Goal: Task Accomplishment & Management: Use online tool/utility

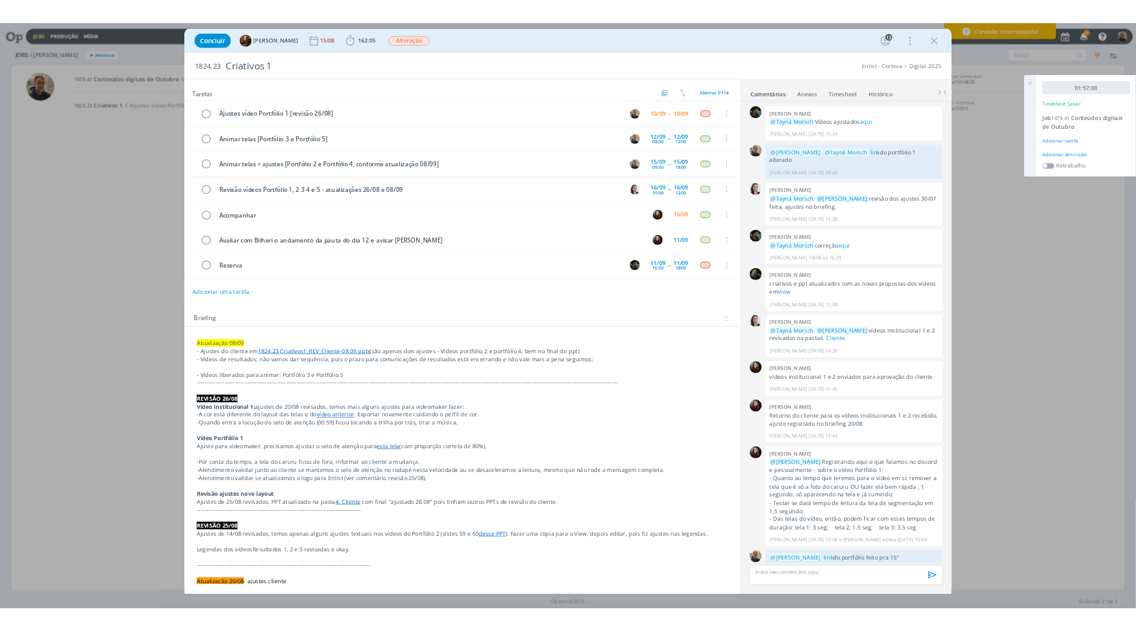
scroll to position [904, 0]
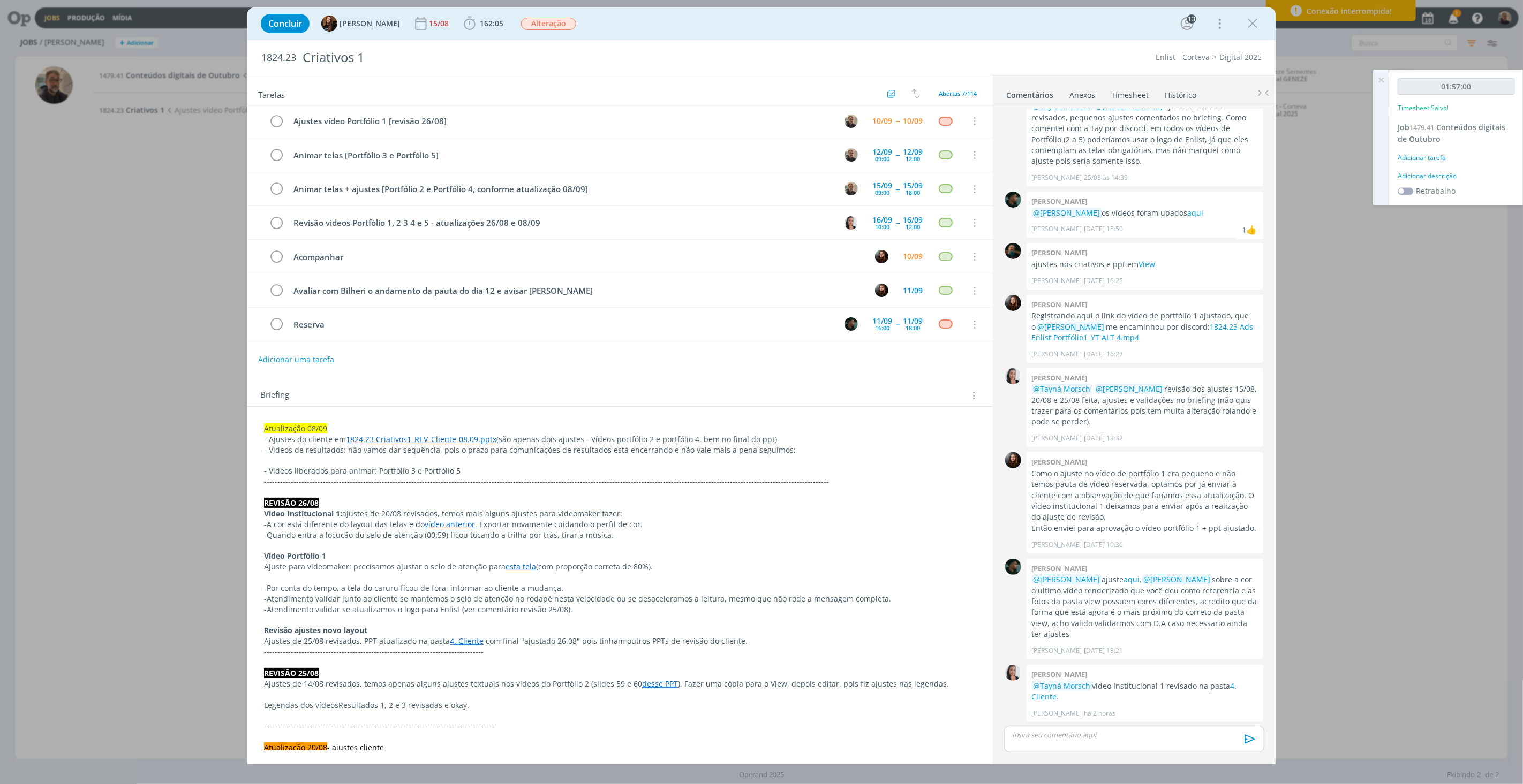
click at [347, 518] on p "Vídeo Institucional 1: ajustes de 20/08 revisados, temos mais alguns ajustes pa…" at bounding box center [620, 513] width 712 height 10
click at [305, 561] on strong "Vídeo Portfólio 1" at bounding box center [296, 556] width 62 height 10
drag, startPoint x: 354, startPoint y: 566, endPoint x: 413, endPoint y: 566, distance: 59.0
click at [357, 566] on p "Ajuste para videomaker: precisamos ajustar o selo de atenção para esta tela (co…" at bounding box center [621, 567] width 711 height 10
click at [512, 570] on link "esta tela" at bounding box center [521, 567] width 31 height 10
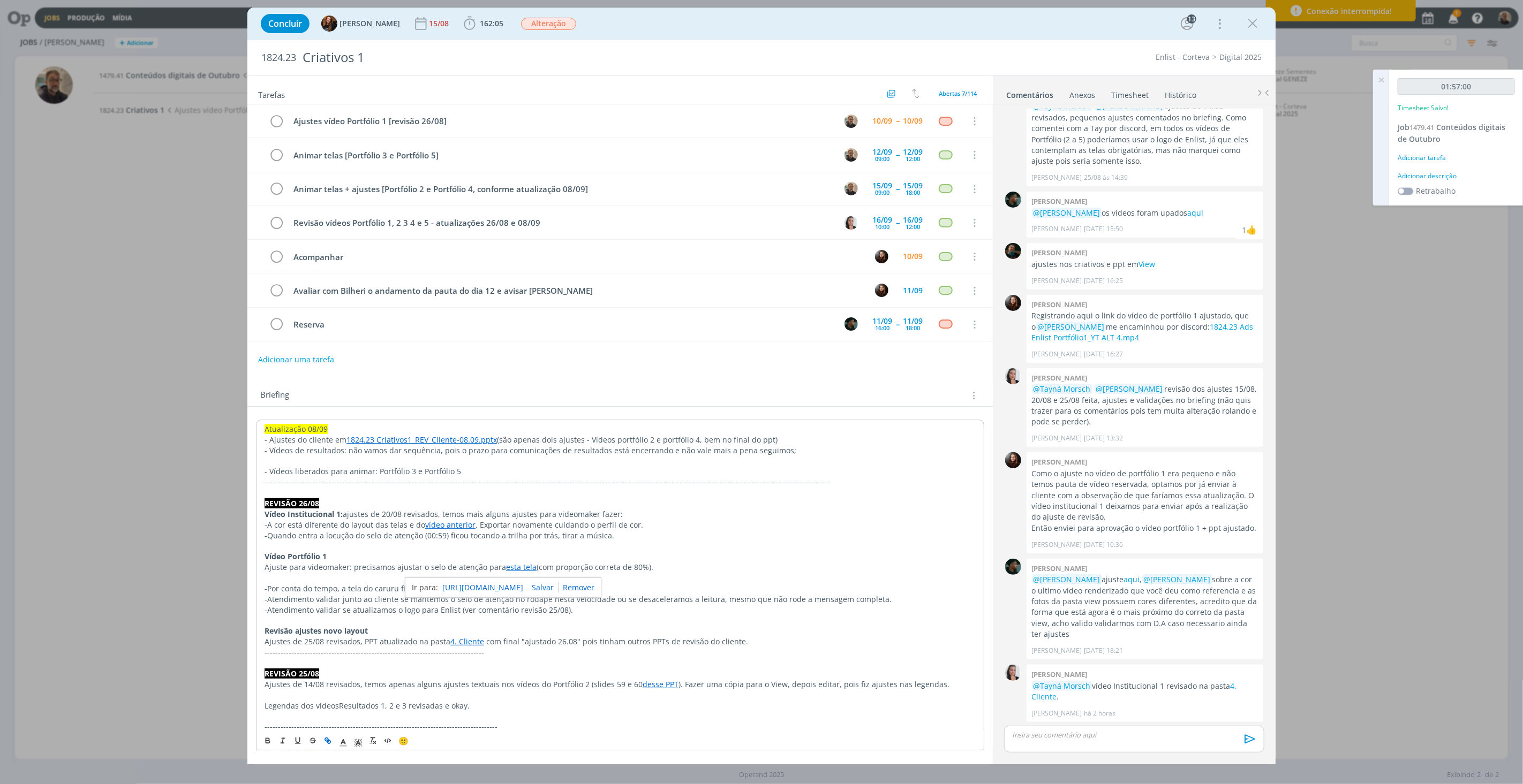
click at [517, 590] on link "https://sobeae.sharepoint.com/sites/SOBEAE/Documentos%20Compartilhados/Forms/Al…" at bounding box center [483, 588] width 81 height 14
click at [480, 18] on span "162:05" at bounding box center [491, 23] width 23 height 10
click at [495, 48] on span "Iniciar" at bounding box center [506, 47] width 22 height 8
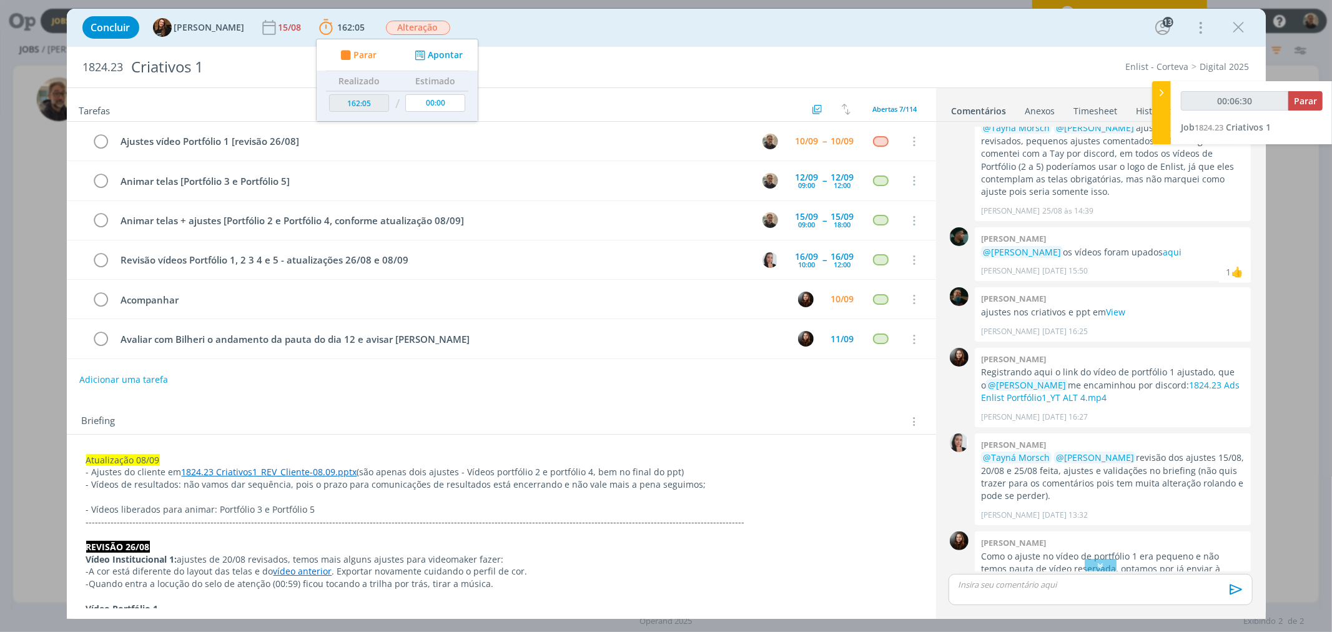
scroll to position [622, 0]
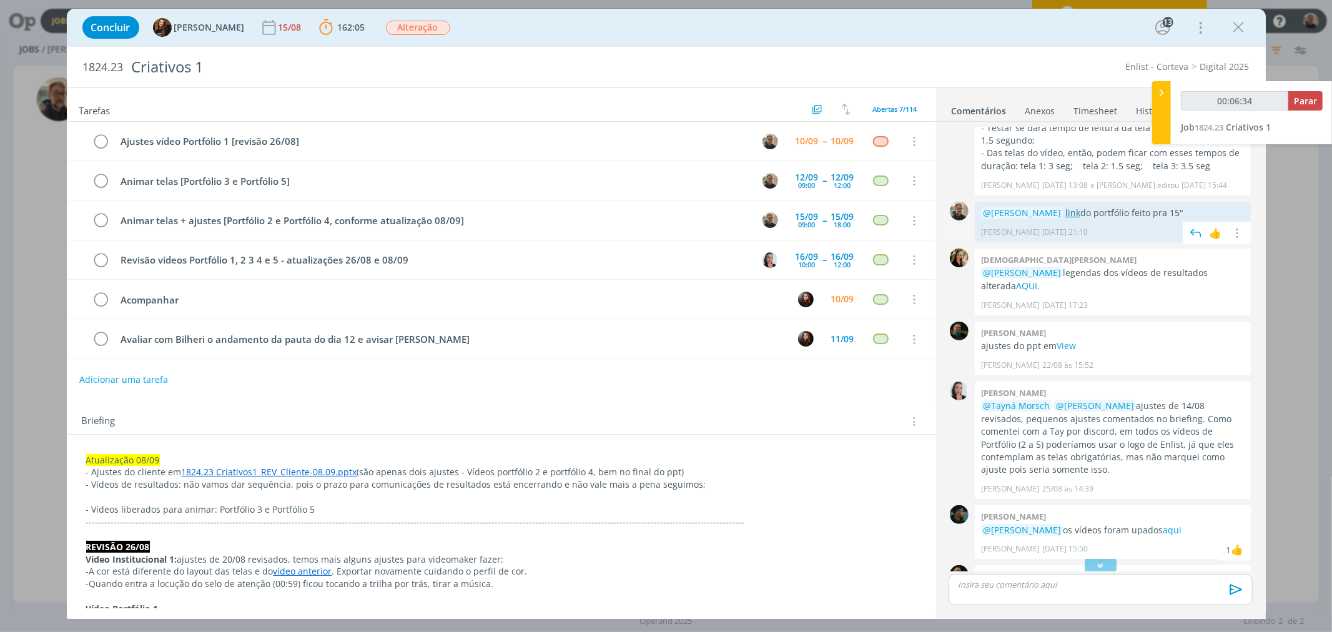
click at [1070, 211] on link "link" at bounding box center [1073, 213] width 15 height 12
click at [1070, 214] on link "link" at bounding box center [1073, 213] width 15 height 12
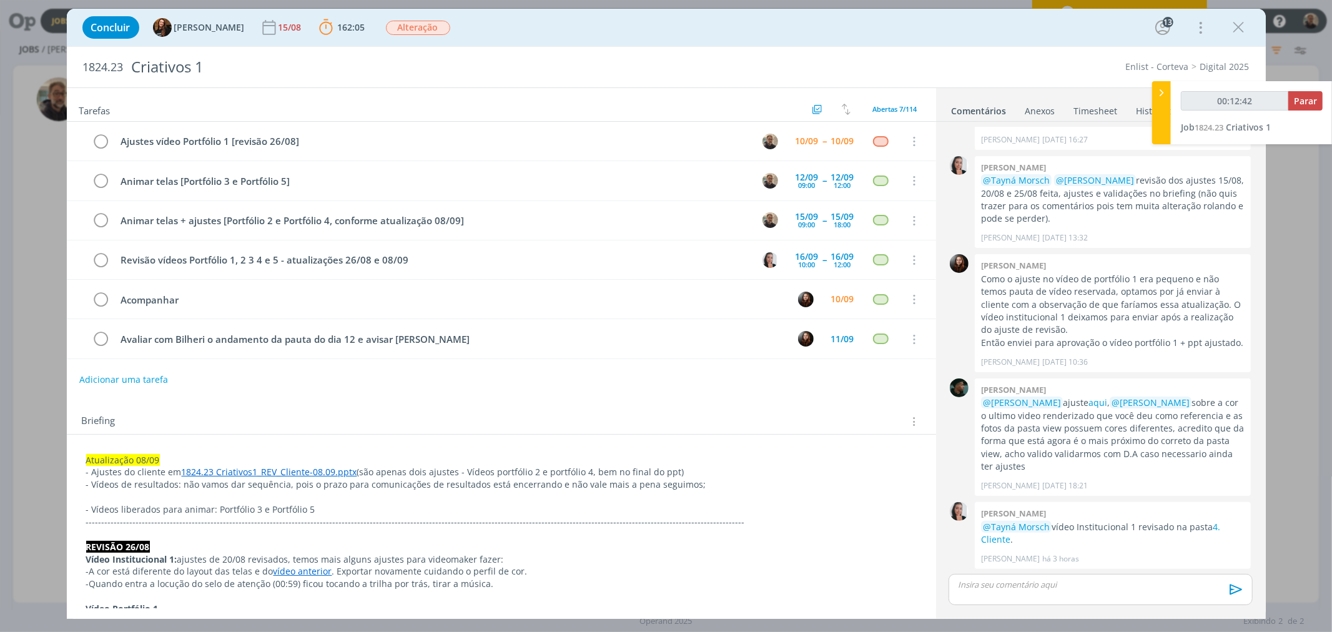
click at [1043, 591] on div "dialog" at bounding box center [1101, 589] width 304 height 31
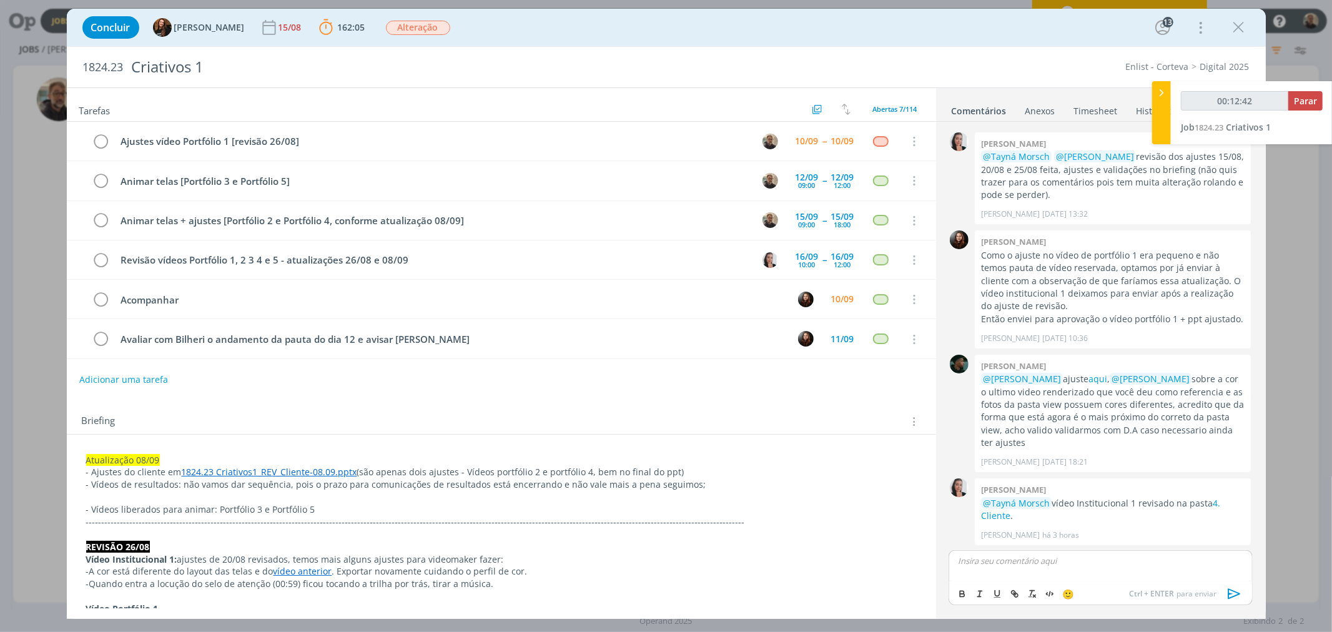
type input "00:12:43"
click at [1013, 581] on span "[PERSON_NAME]" at bounding box center [1026, 579] width 77 height 14
drag, startPoint x: 1034, startPoint y: 560, endPoint x: 1046, endPoint y: 562, distance: 12.1
click at [1046, 562] on p "﻿ @ Eduarda Pereira ﻿ link do portfólio 01 alterado" at bounding box center [1101, 560] width 284 height 11
type input "00:12:58"
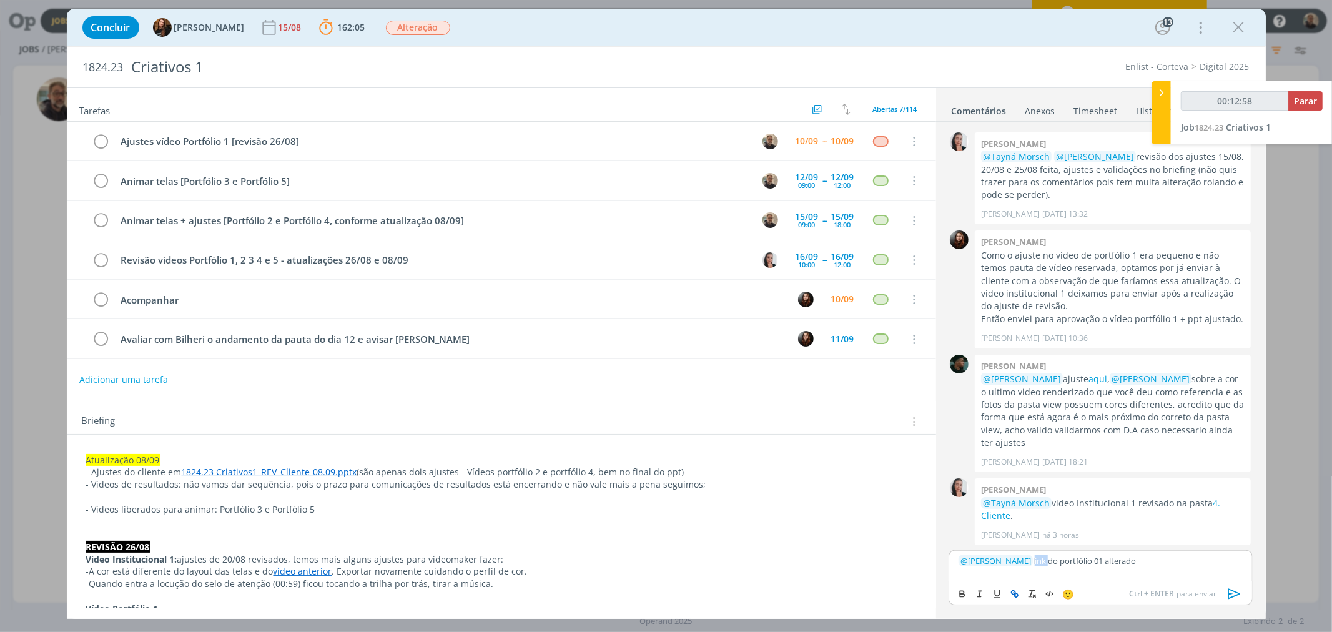
click at [1016, 595] on line "dialog" at bounding box center [1015, 594] width 2 height 2
type input "link"
type input "00:12:59"
paste input "https://sobeae.sharepoint.com/:v:/s/SOBEAE/EZorp84BJShMker6P0gw7OYBidswJRaWThUW…"
type input "https://sobeae.sharepoint.com/:v:/s/SOBEAE/EZorp84BJShMker6P0gw7OYBidswJRaWThUW…"
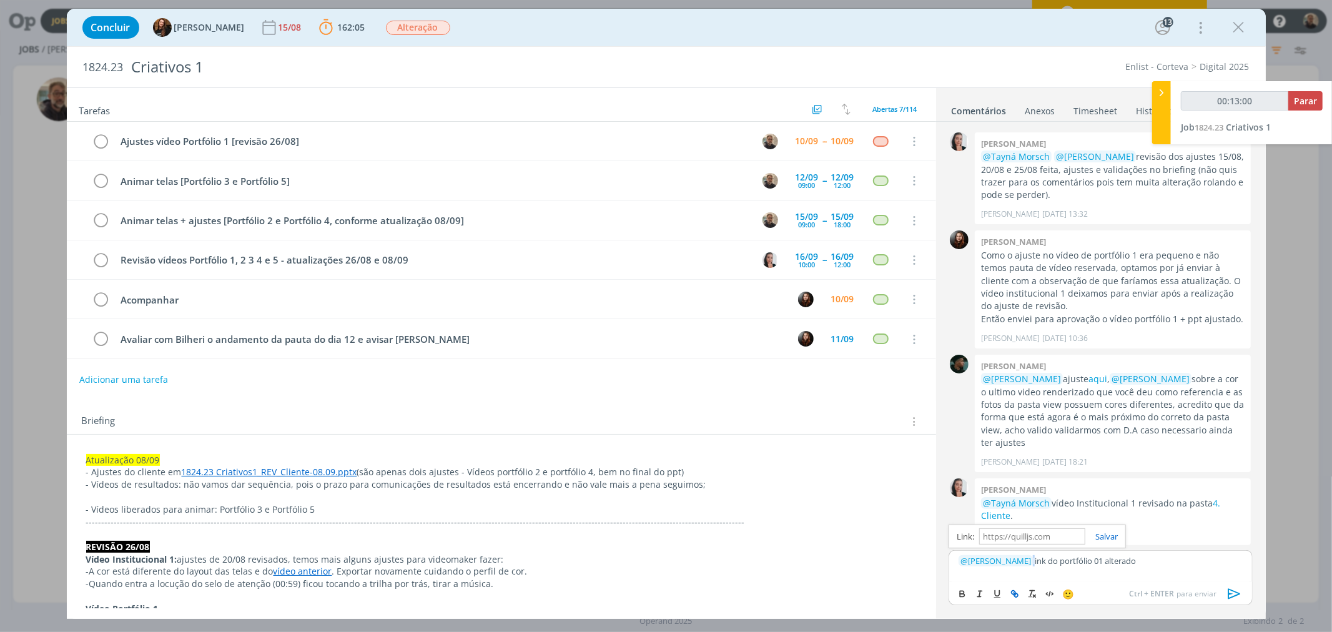
scroll to position [0, 0]
click at [1234, 591] on icon "dialog" at bounding box center [1234, 593] width 12 height 11
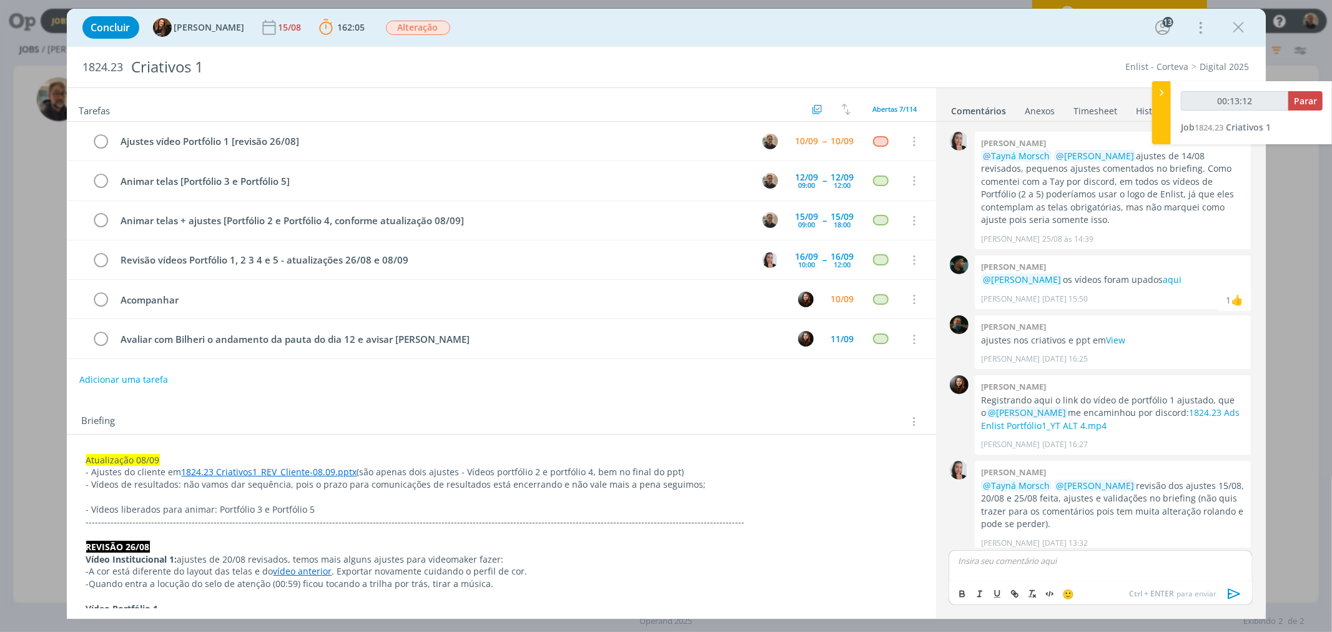
scroll to position [2847, 0]
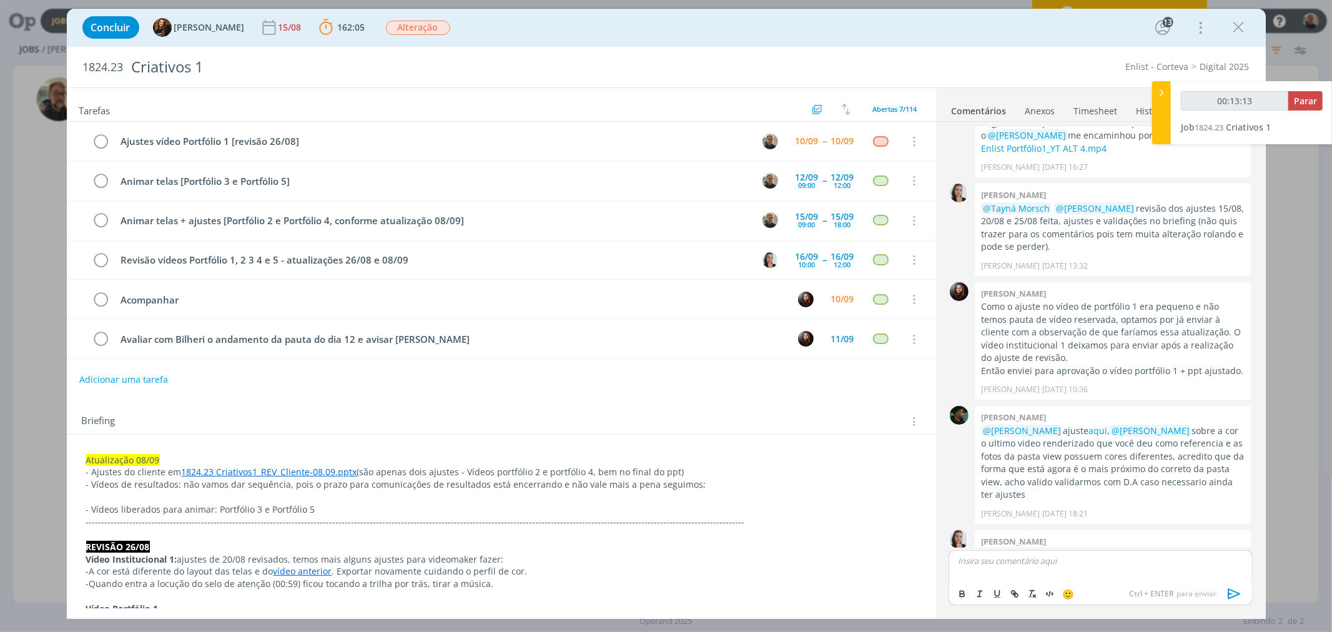
type input "00:13:14"
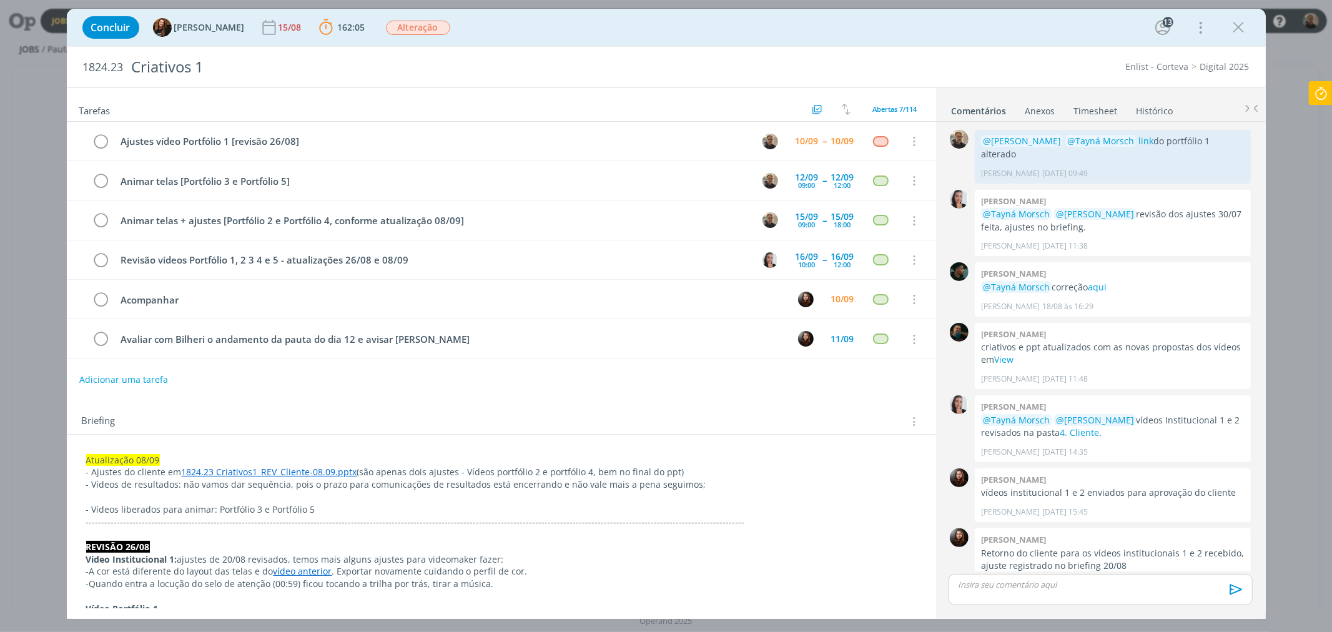
scroll to position [1164, 0]
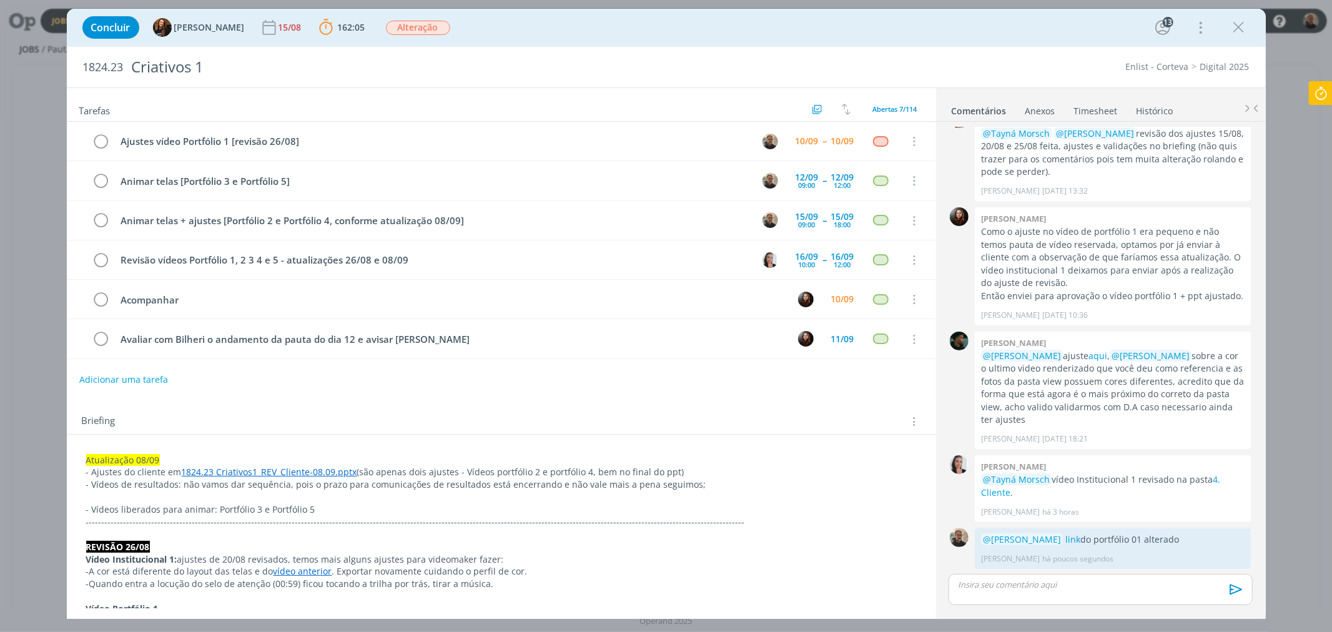
click at [1319, 92] on icon at bounding box center [1321, 93] width 22 height 24
type input "00:13:24"
click at [1312, 101] on span "Parar" at bounding box center [1305, 101] width 23 height 12
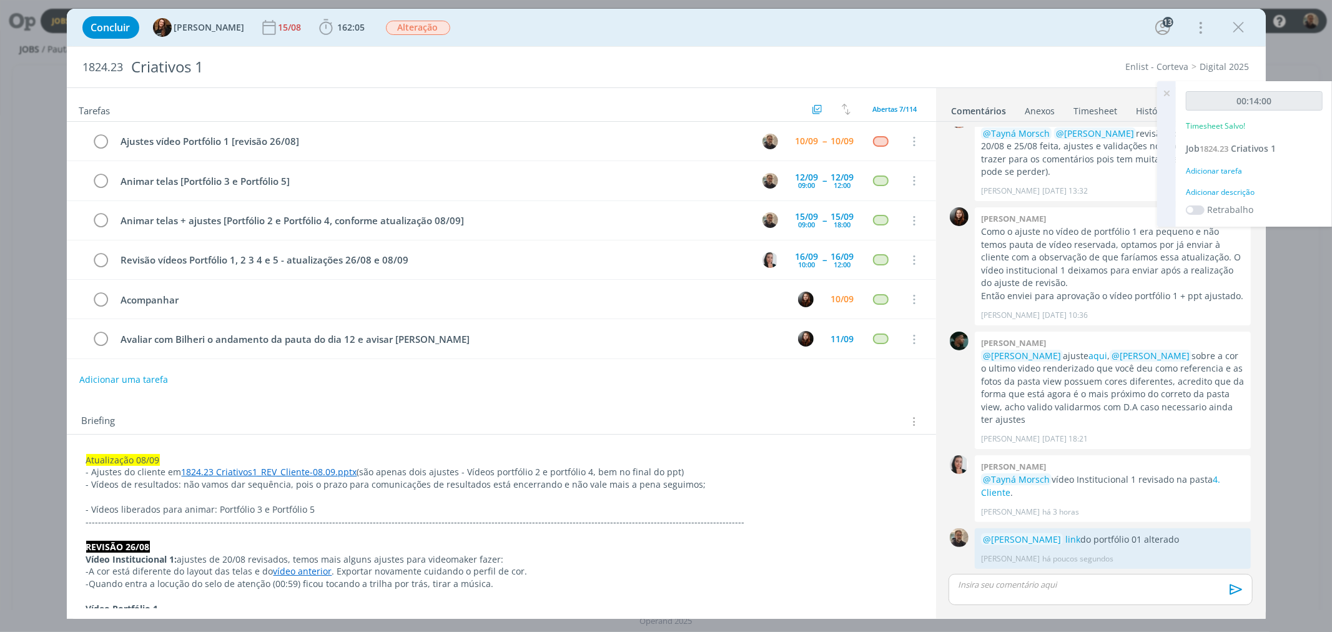
click at [1166, 92] on icon at bounding box center [1167, 93] width 22 height 24
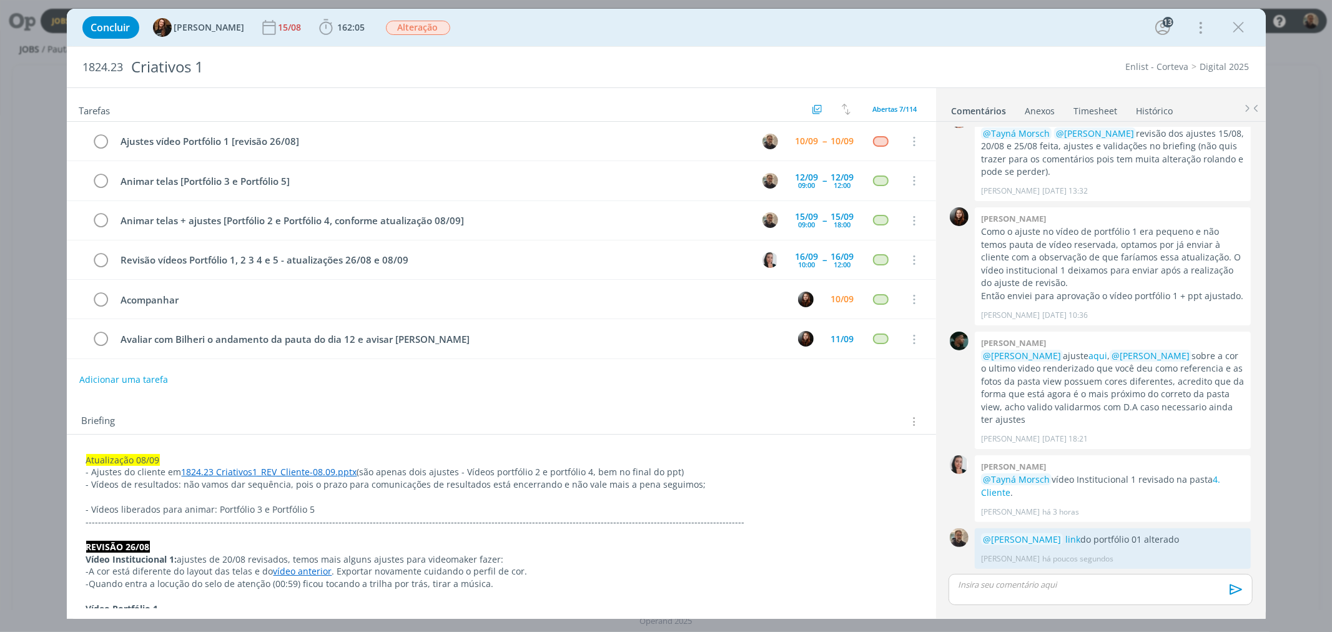
click at [1106, 110] on link "Timesheet" at bounding box center [1096, 108] width 45 height 18
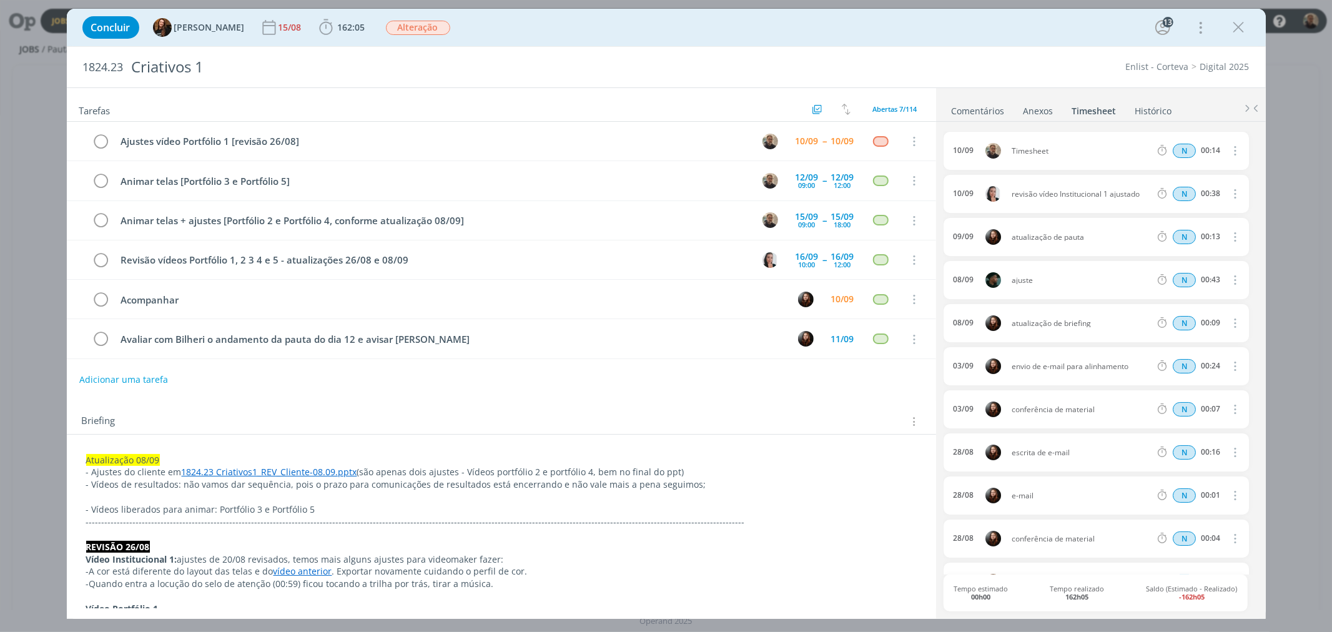
click at [1229, 149] on icon "dialog" at bounding box center [1235, 150] width 14 height 15
click at [1173, 191] on link "Editar" at bounding box center [1200, 192] width 99 height 20
click at [1042, 151] on div "Timesheet" at bounding box center [1045, 151] width 67 height 14
drag, startPoint x: 1056, startPoint y: 153, endPoint x: 966, endPoint y: 153, distance: 90.0
click at [966, 153] on div "[DATE] 14:01 Timesheet Selecione a tarefa N 00:14" at bounding box center [1096, 151] width 305 height 38
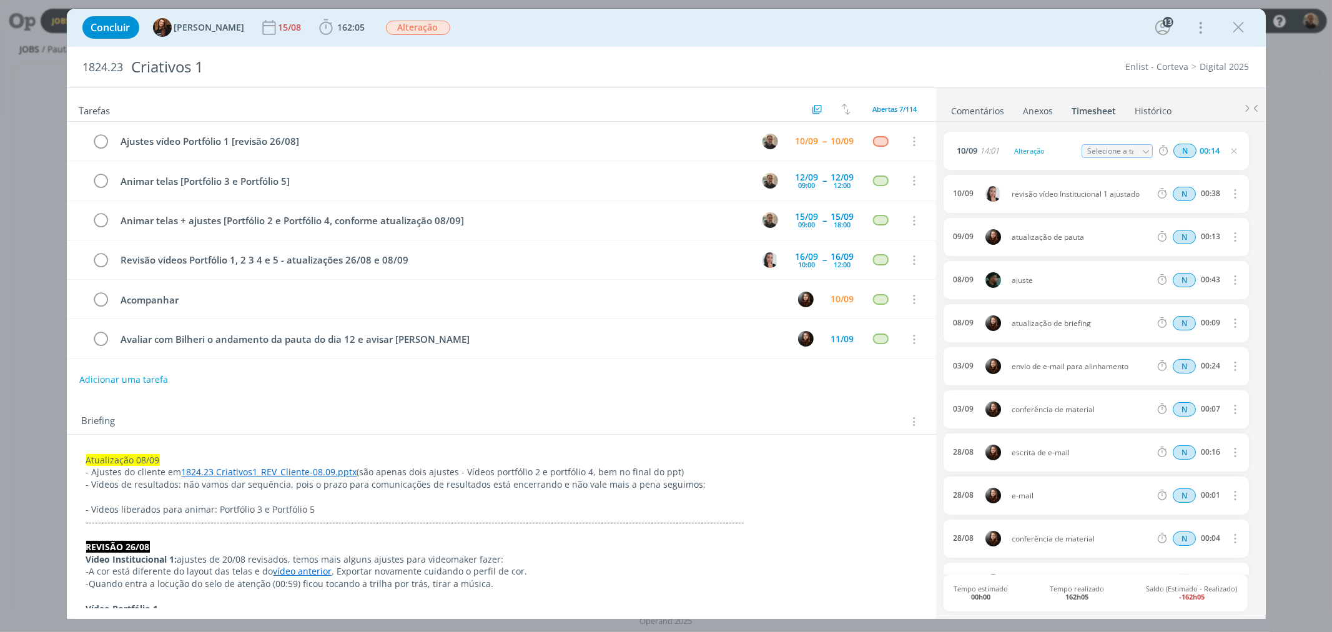
click at [1143, 151] on icon "dialog" at bounding box center [1146, 151] width 9 height 9
click at [1124, 222] on div "Ajustes vídeo Portfólio 1 [revisão 26/08] - [PERSON_NAME]" at bounding box center [1128, 222] width 75 height 10
type input "Ajustes vídeo Portfólio 1 [revisão 26/08]"
click at [1194, 111] on ul "Comentários Anexos 0 Timesheet Histórico" at bounding box center [1101, 105] width 330 height 34
click at [100, 142] on icon "dialog" at bounding box center [100, 141] width 17 height 19
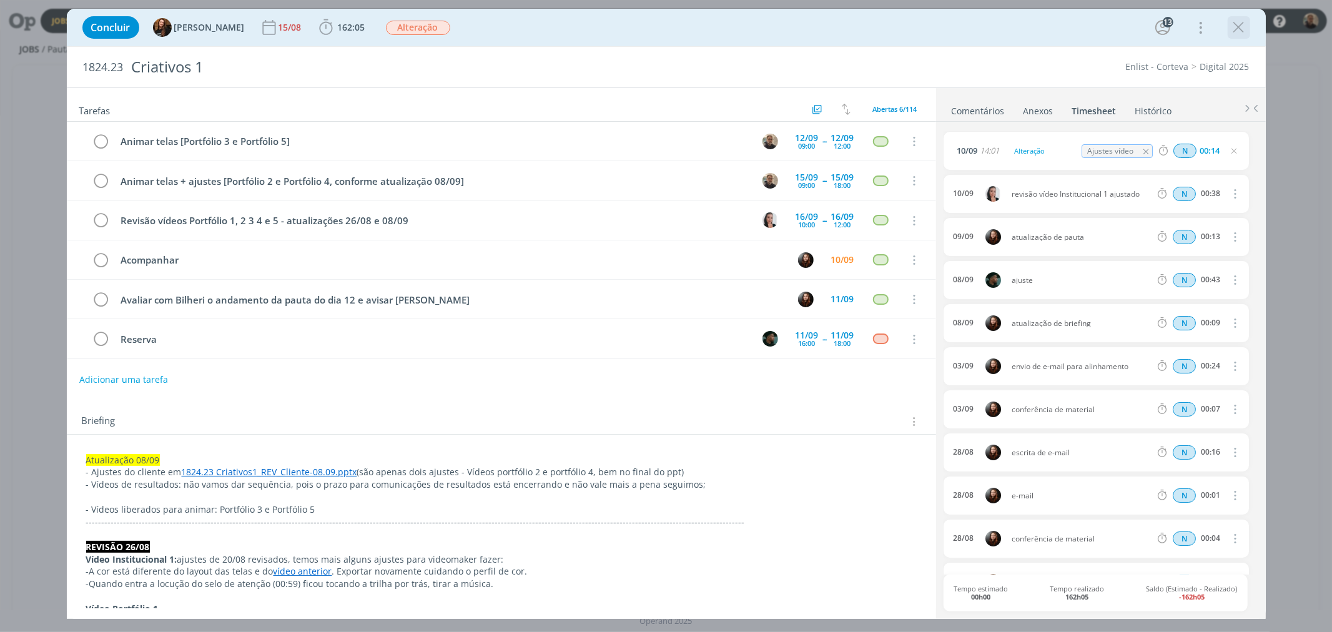
click at [1242, 27] on icon "dialog" at bounding box center [1239, 27] width 19 height 19
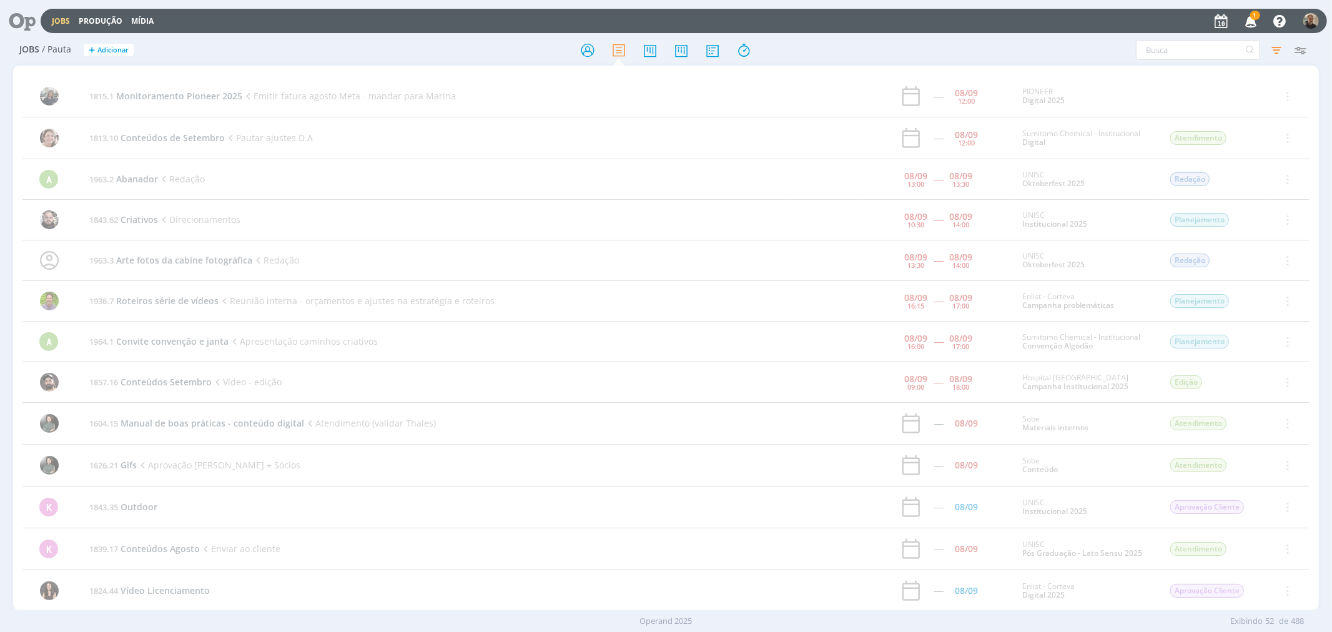
click at [17, 9] on icon at bounding box center [18, 21] width 26 height 24
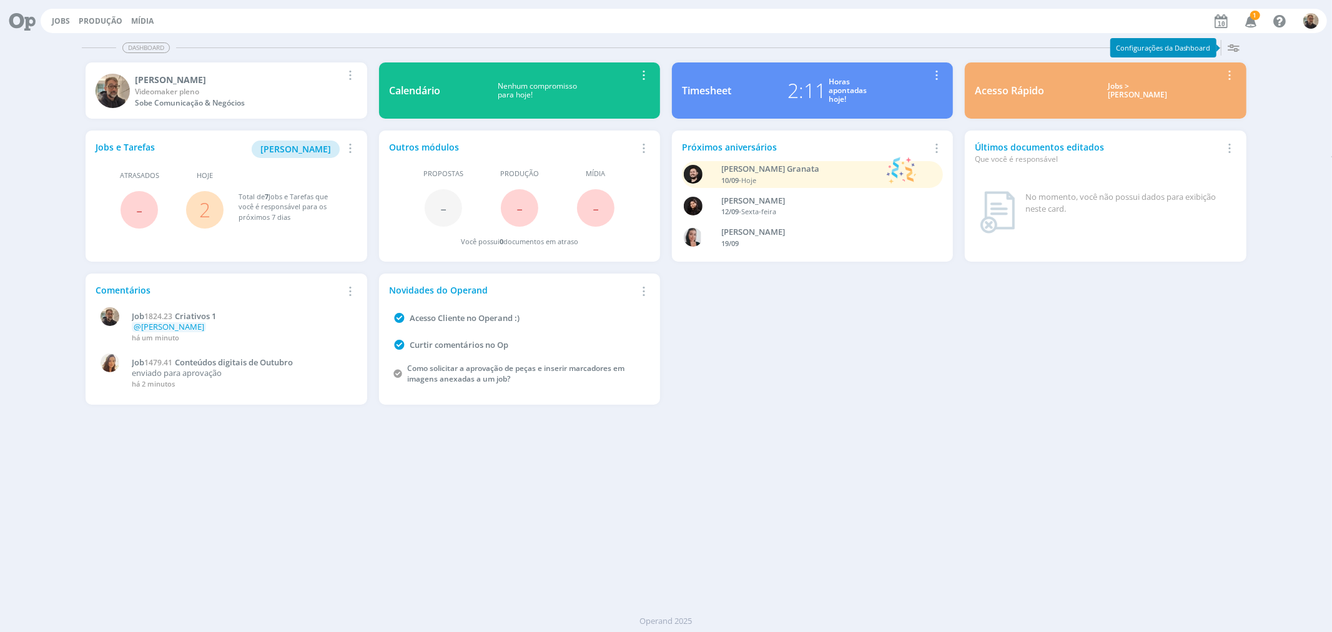
click at [201, 210] on link "2" at bounding box center [204, 209] width 11 height 27
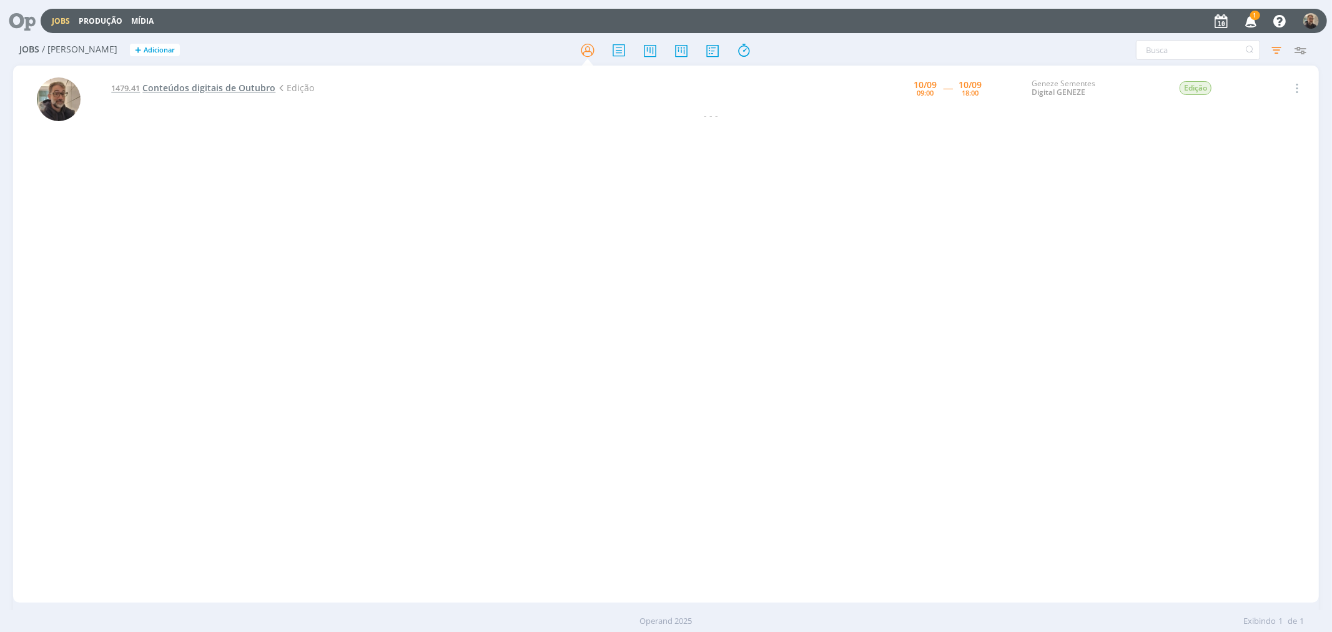
click at [207, 89] on span "Conteúdos digitais de Outubro" at bounding box center [208, 88] width 133 height 12
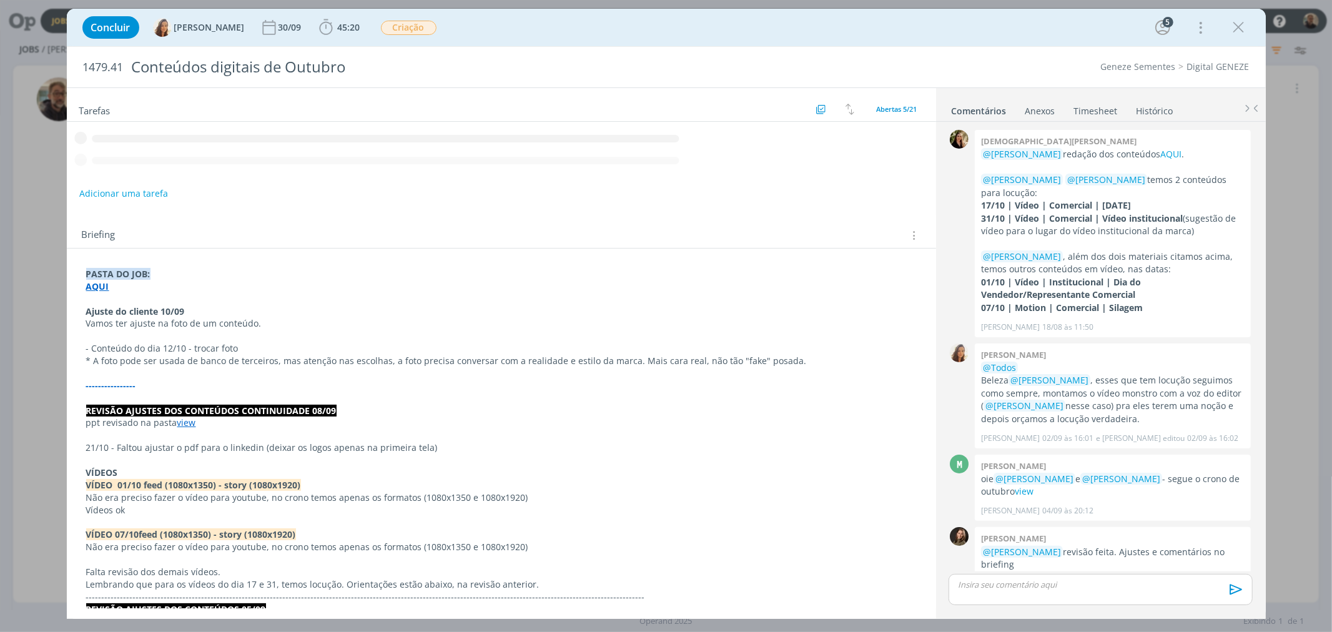
scroll to position [1081, 0]
